Goal: Task Accomplishment & Management: Manage account settings

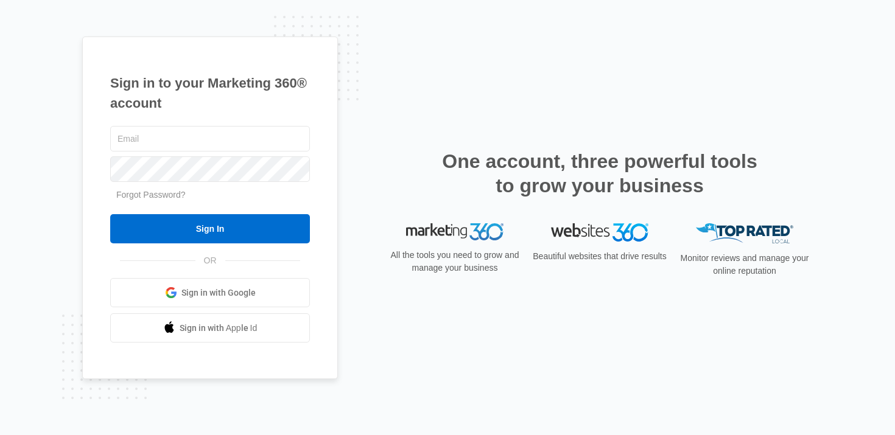
type input "[PERSON_NAME][EMAIL_ADDRESS][PERSON_NAME][DOMAIN_NAME]"
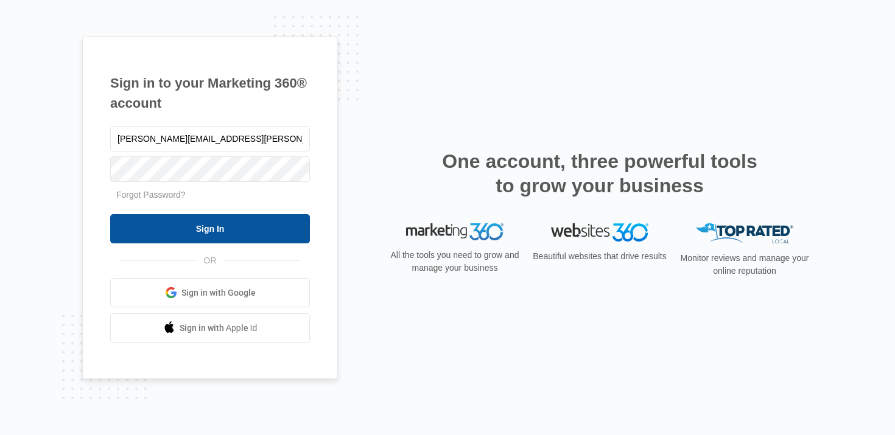
click at [217, 232] on input "Sign In" at bounding box center [210, 228] width 200 height 29
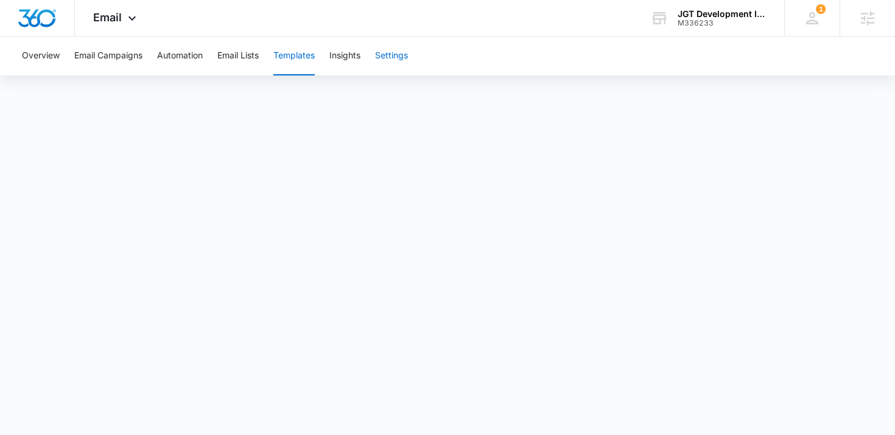
click at [391, 59] on button "Settings" at bounding box center [391, 56] width 33 height 39
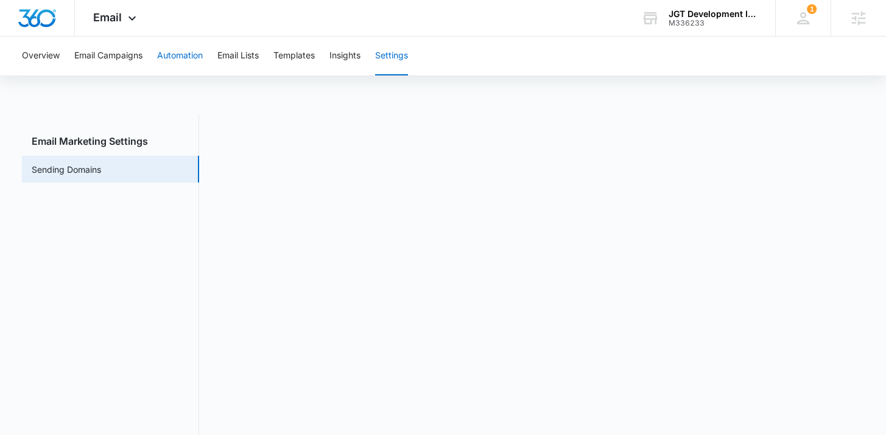
click at [192, 57] on button "Automation" at bounding box center [180, 56] width 46 height 39
